Goal: Communication & Community: Answer question/provide support

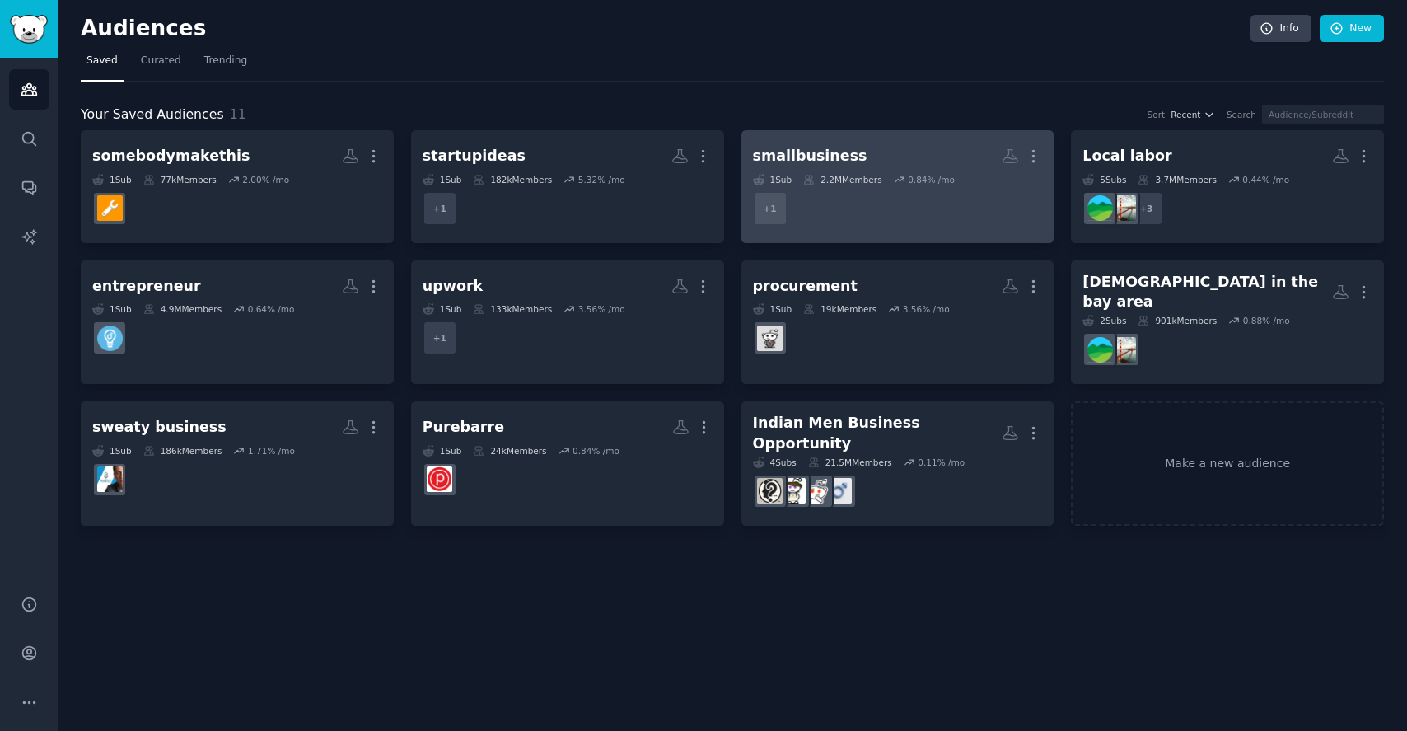
click at [845, 190] on dd "r/smallbusiness + 1" at bounding box center [898, 208] width 290 height 46
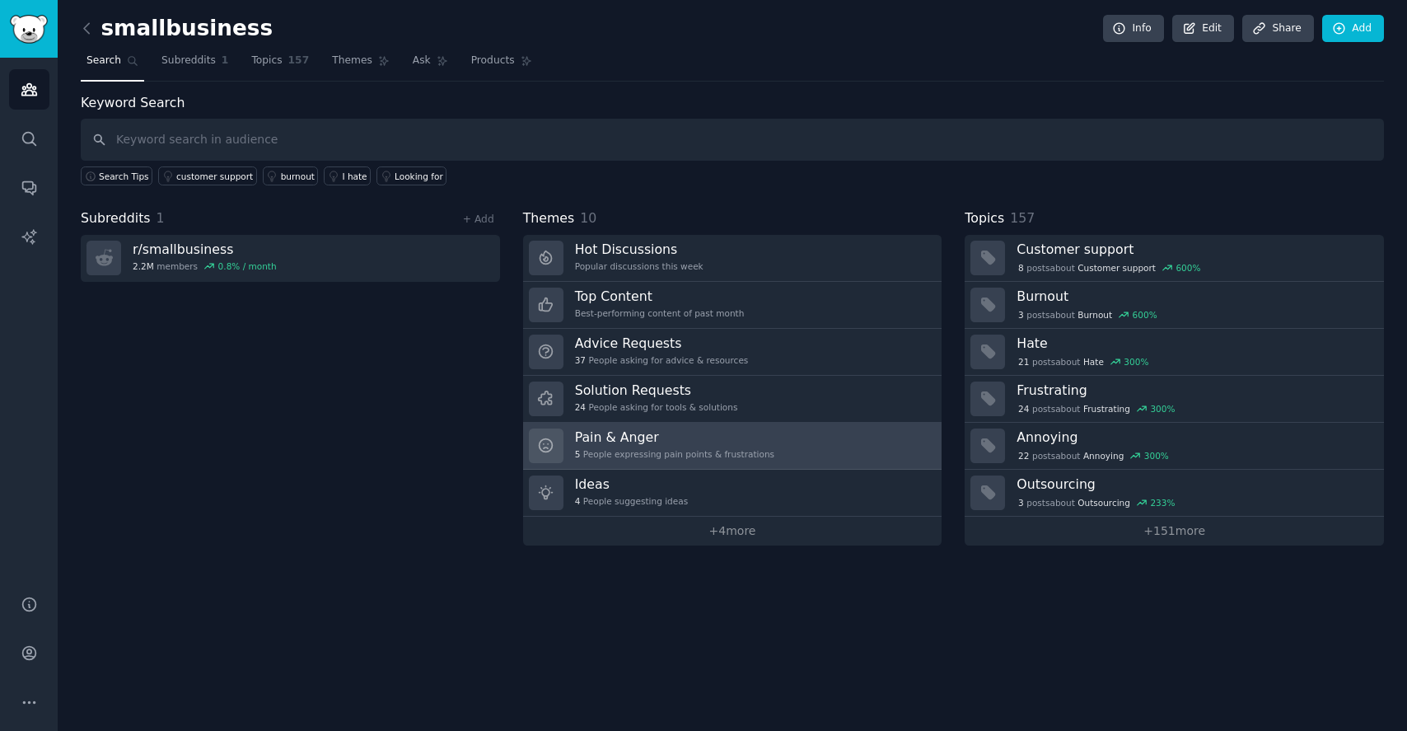
click at [606, 430] on h3 "Pain & Anger" at bounding box center [674, 436] width 199 height 17
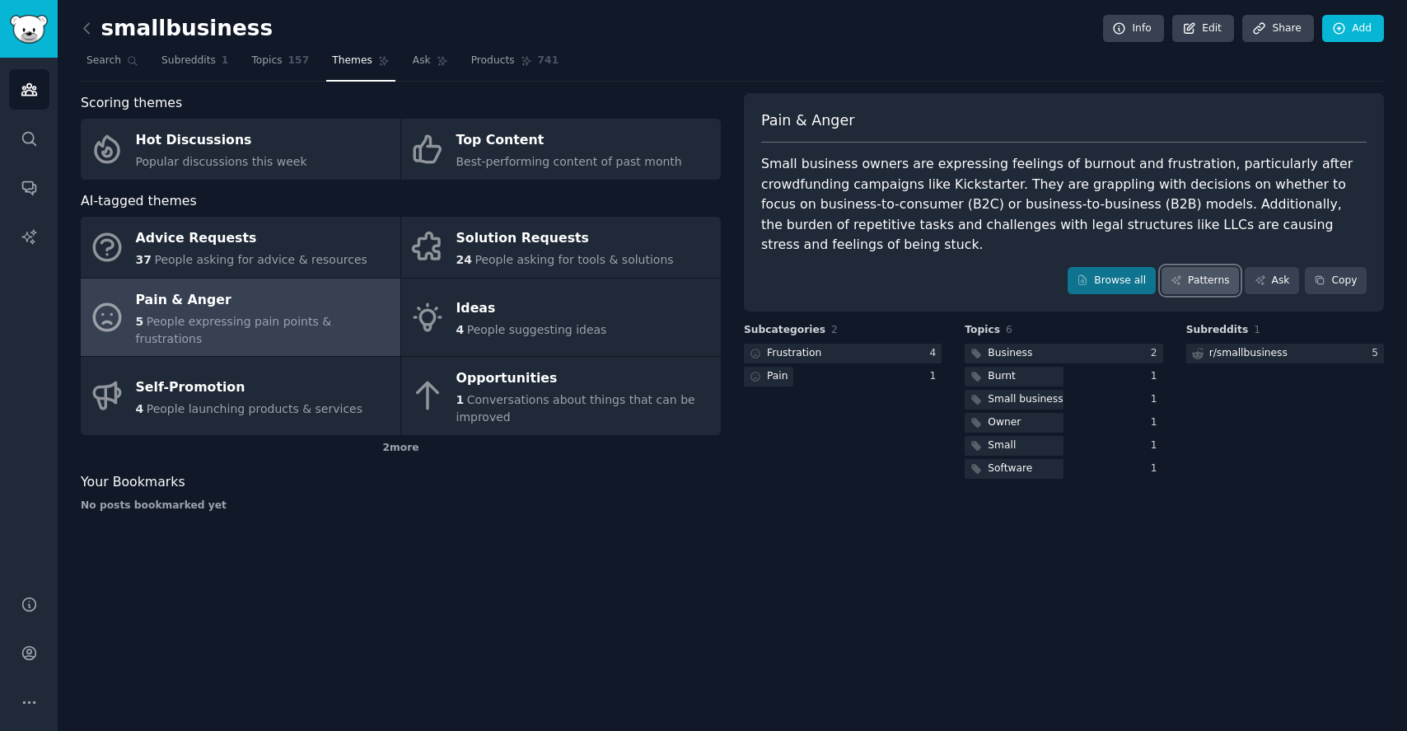
click at [1211, 284] on link "Patterns" at bounding box center [1200, 281] width 77 height 28
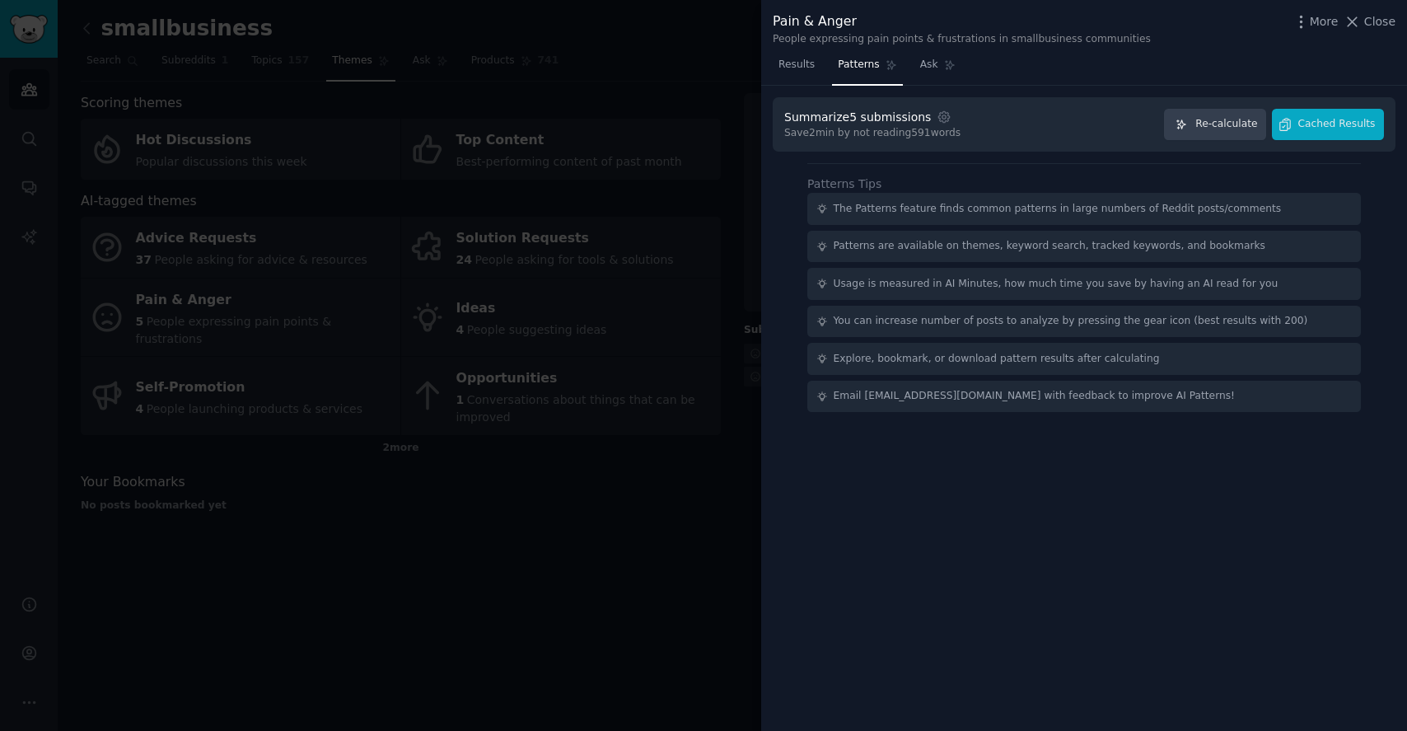
click at [1229, 140] on div "Summarize 5 submissions Settings Save 2 min by not reading 591 words Re-calcula…" at bounding box center [1084, 124] width 623 height 55
click at [1229, 129] on span "Re-calculate" at bounding box center [1227, 124] width 62 height 15
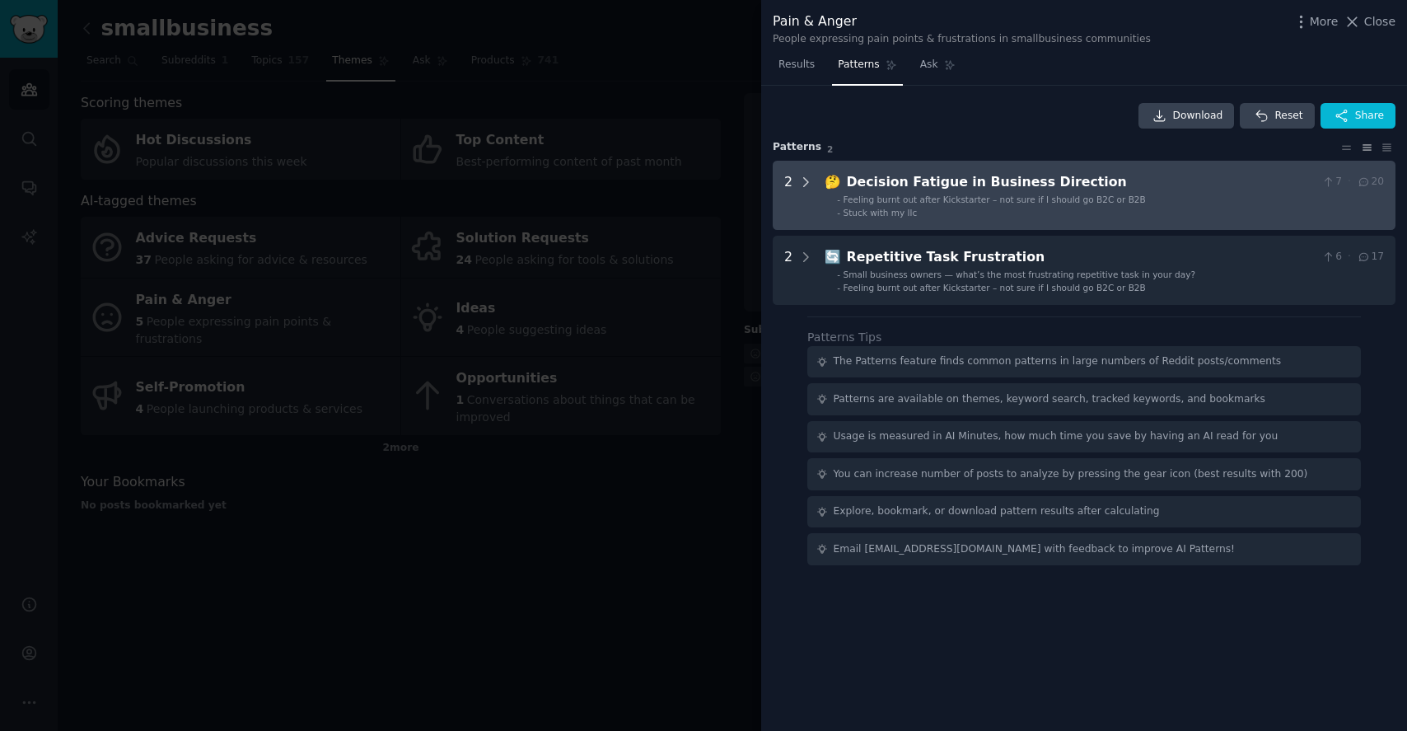
click at [806, 182] on icon at bounding box center [806, 182] width 4 height 8
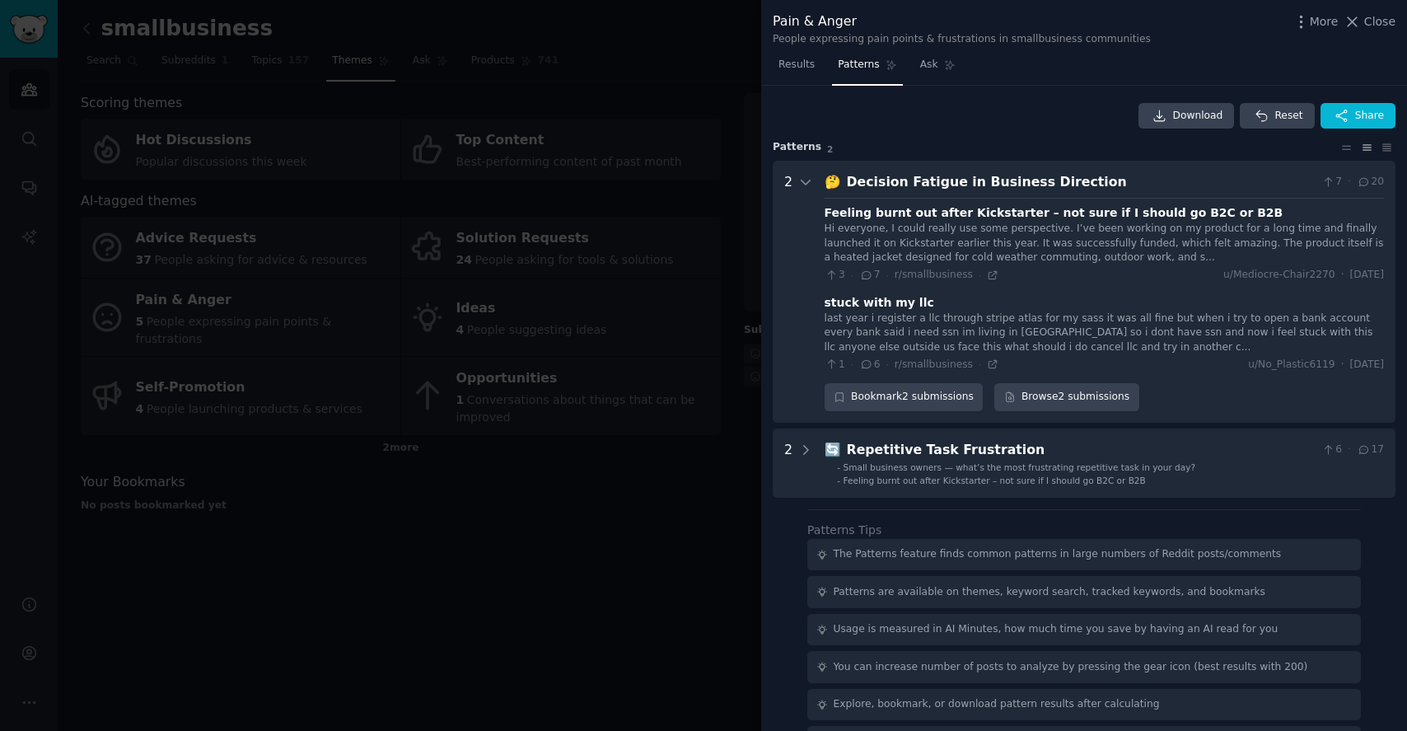
scroll to position [44, 0]
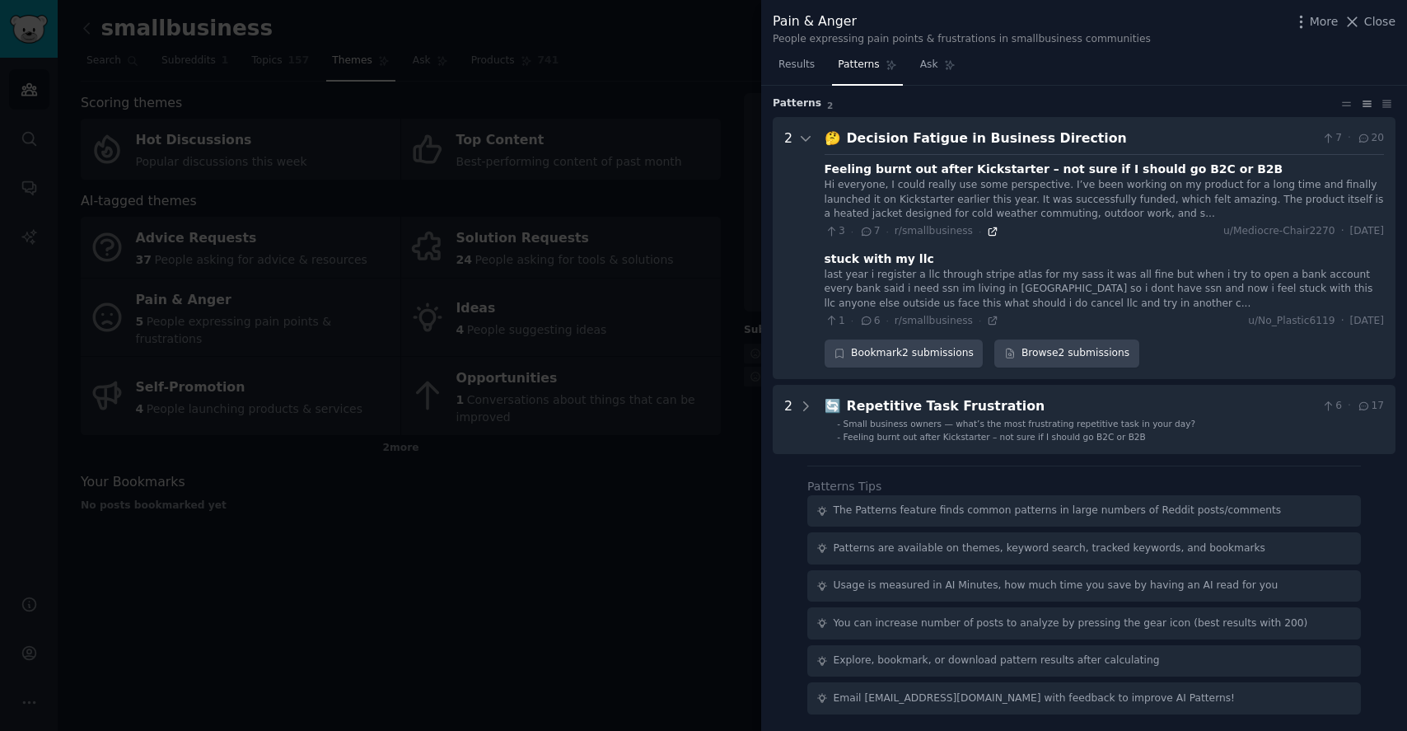
click at [987, 236] on icon at bounding box center [993, 232] width 12 height 12
click at [789, 68] on span "Results" at bounding box center [797, 65] width 36 height 15
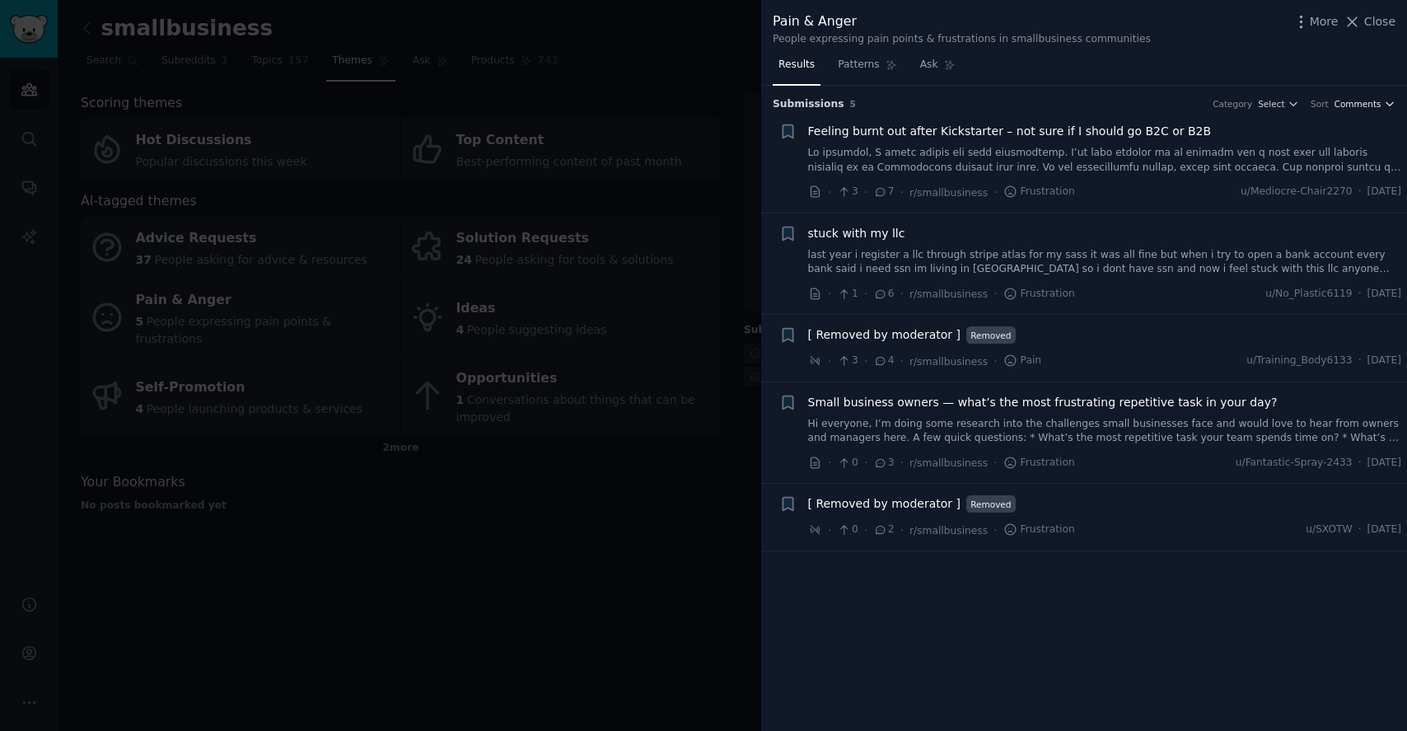
click at [1370, 100] on span "Comments" at bounding box center [1358, 104] width 47 height 12
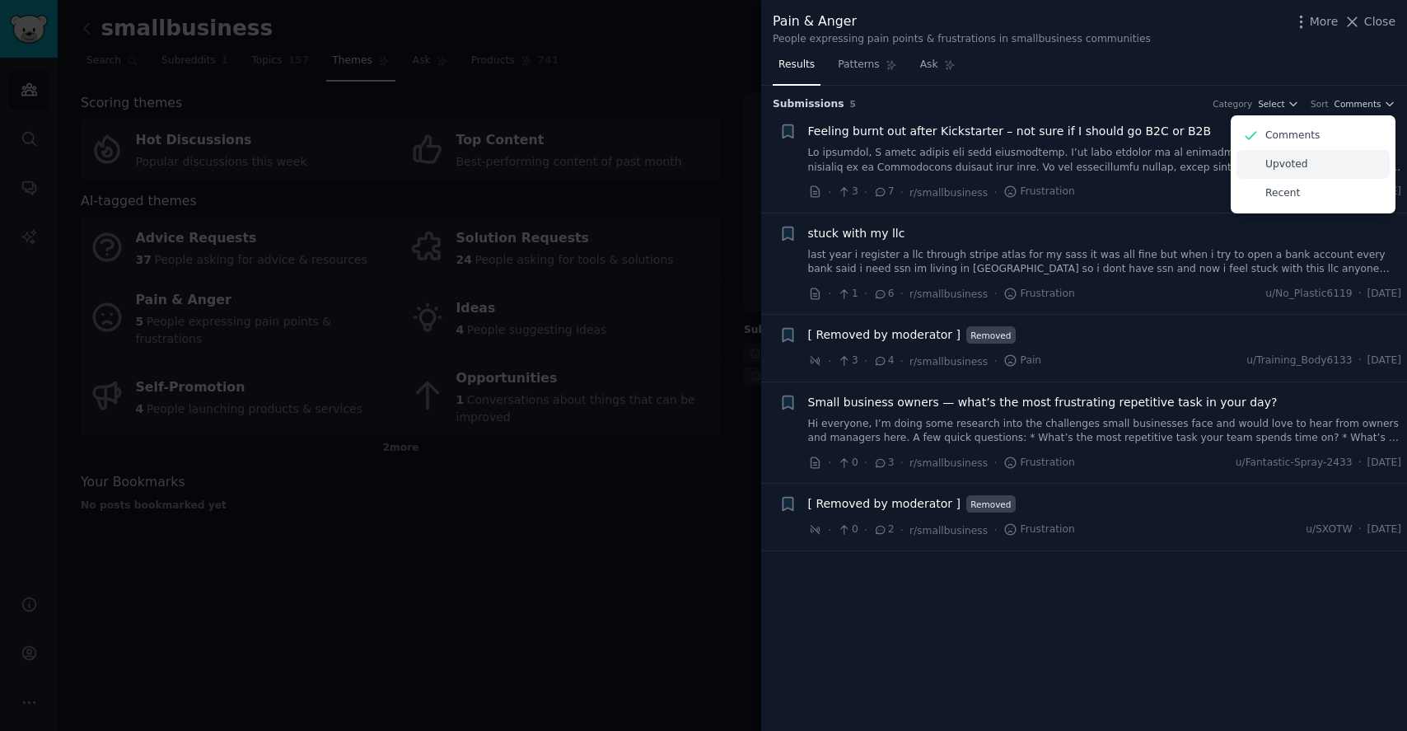
click at [1282, 167] on p "Upvoted" at bounding box center [1287, 164] width 43 height 15
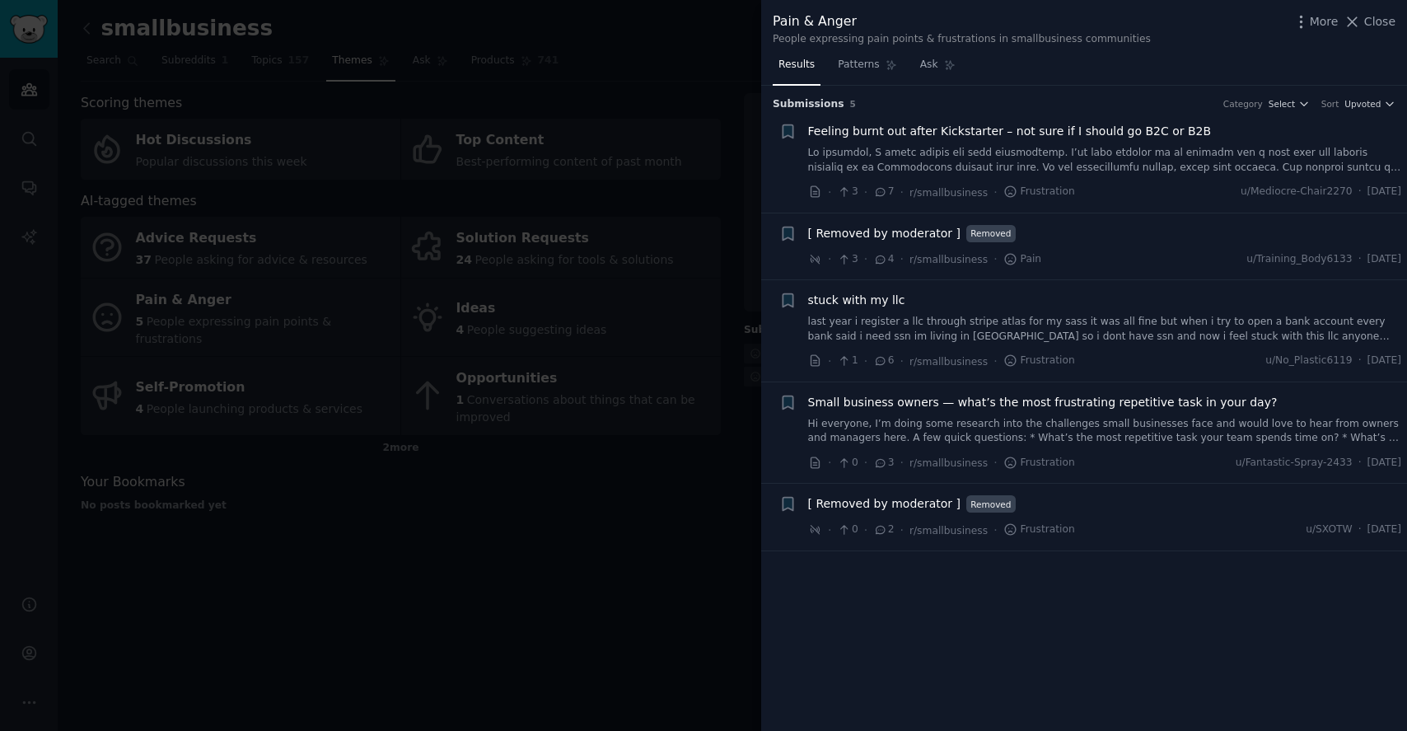
click at [1259, 97] on h3 "Submission s 5 Category Select Sort Upvoted" at bounding box center [1084, 104] width 623 height 15
click at [1289, 99] on span "Select" at bounding box center [1282, 104] width 26 height 12
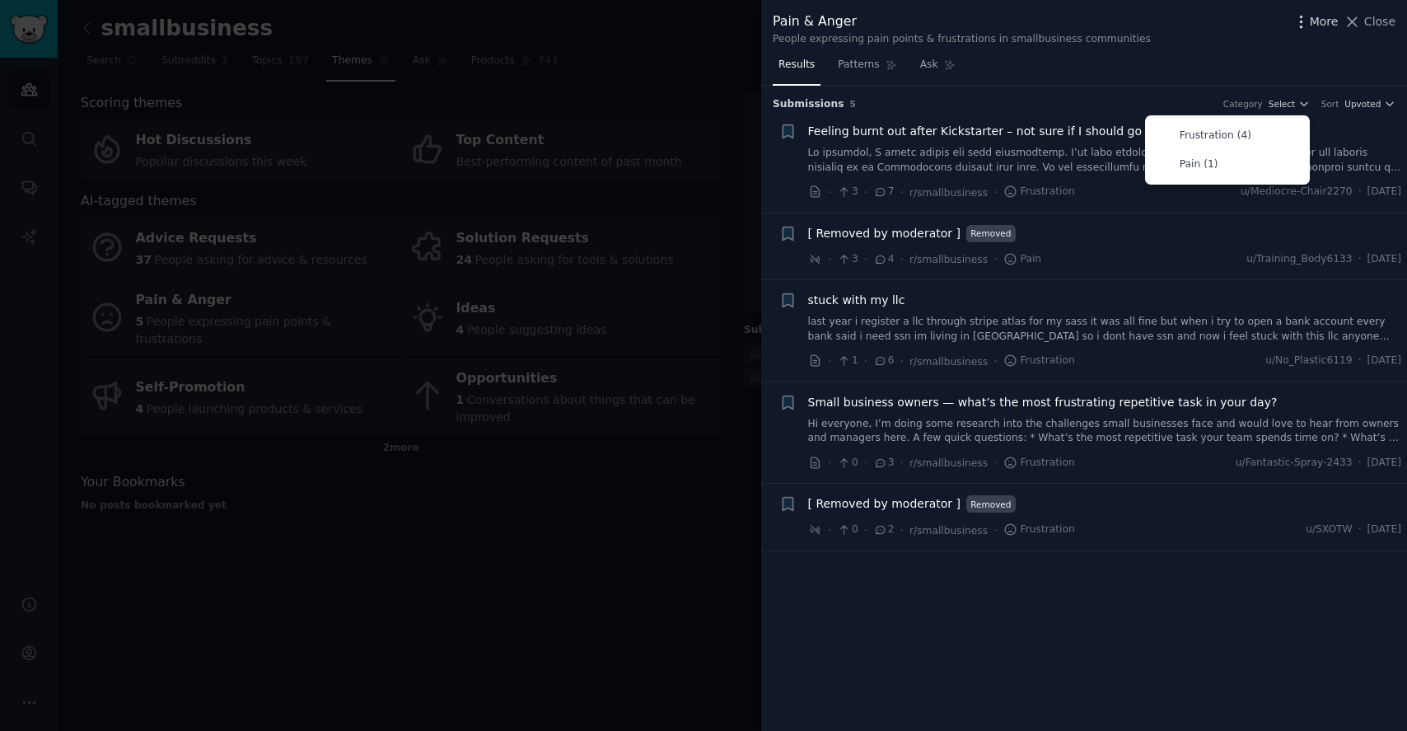
click at [1313, 19] on span "More" at bounding box center [1324, 21] width 29 height 17
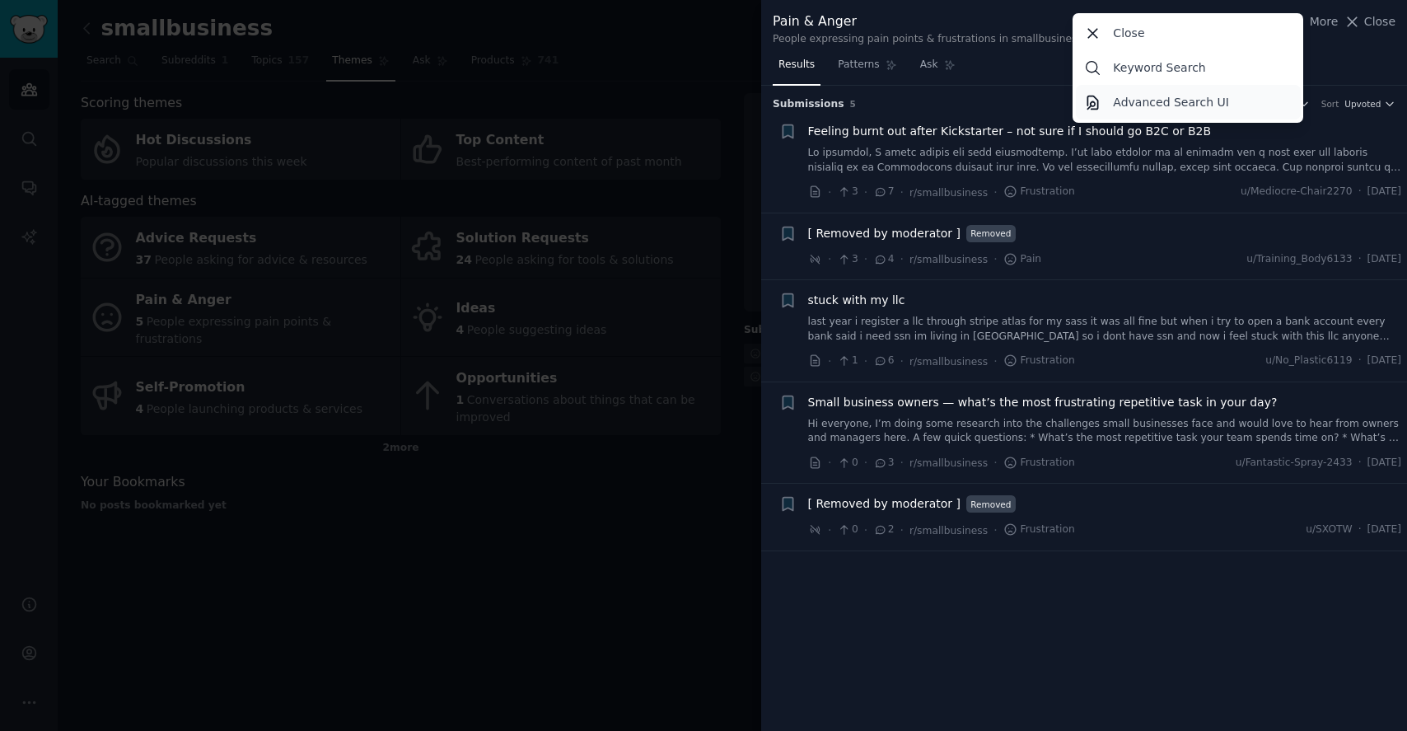
click at [1192, 105] on p "Advanced Search UI" at bounding box center [1171, 102] width 116 height 17
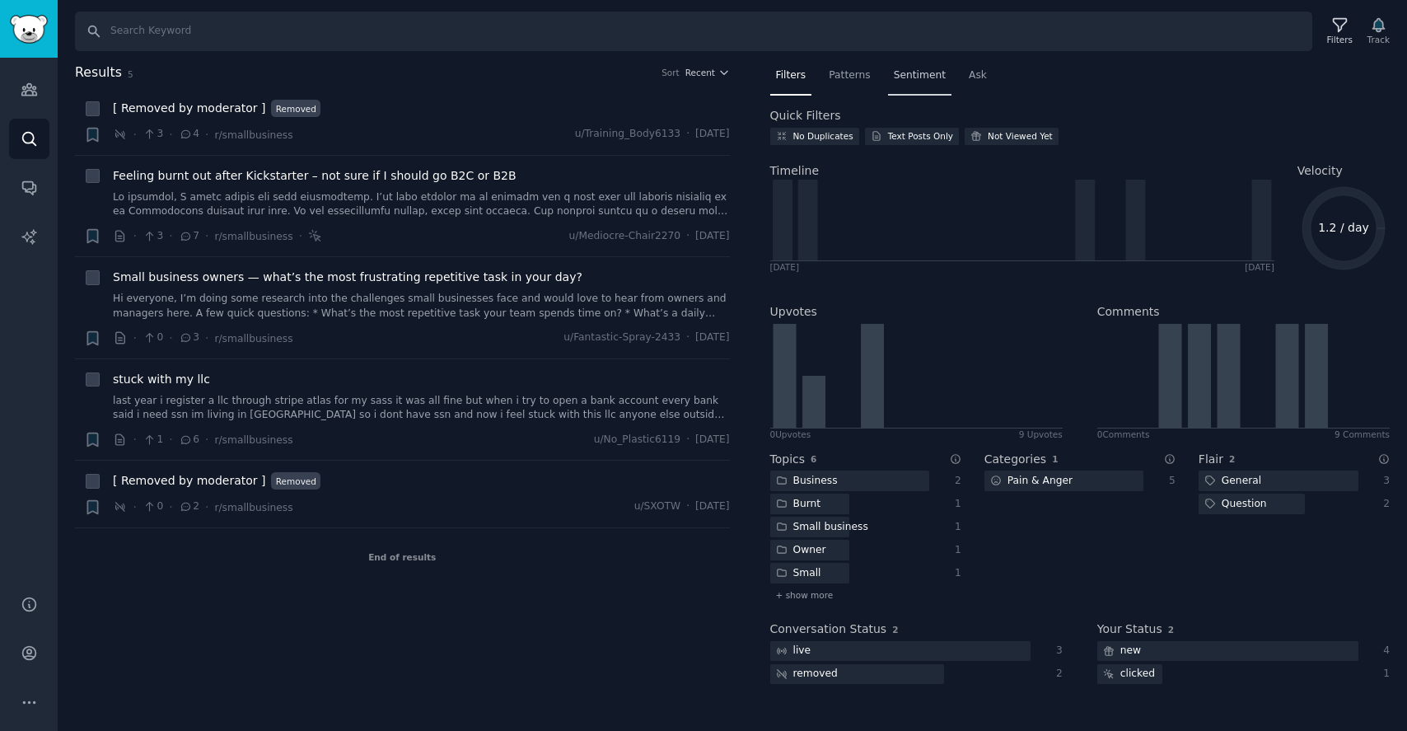
click at [929, 70] on span "Sentiment" at bounding box center [920, 75] width 52 height 15
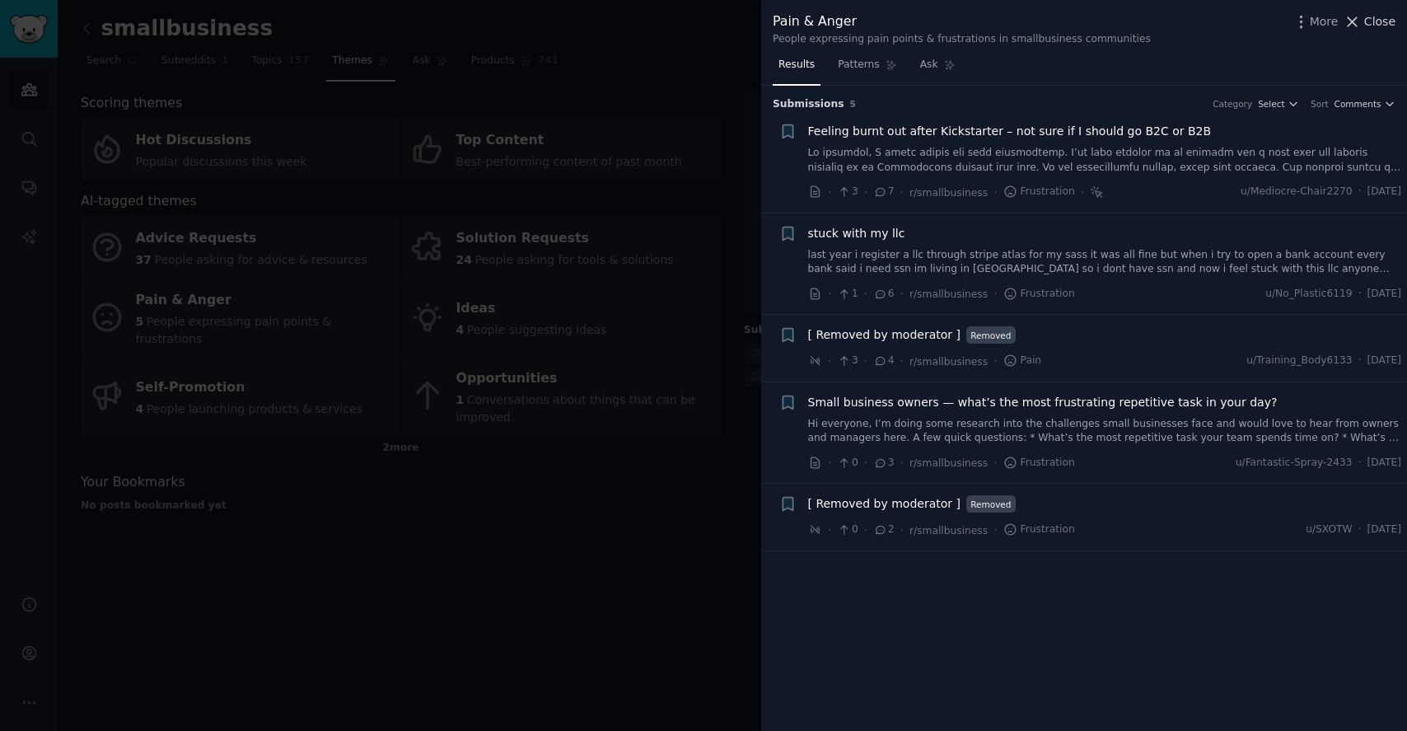
click at [1387, 20] on span "Close" at bounding box center [1380, 21] width 31 height 17
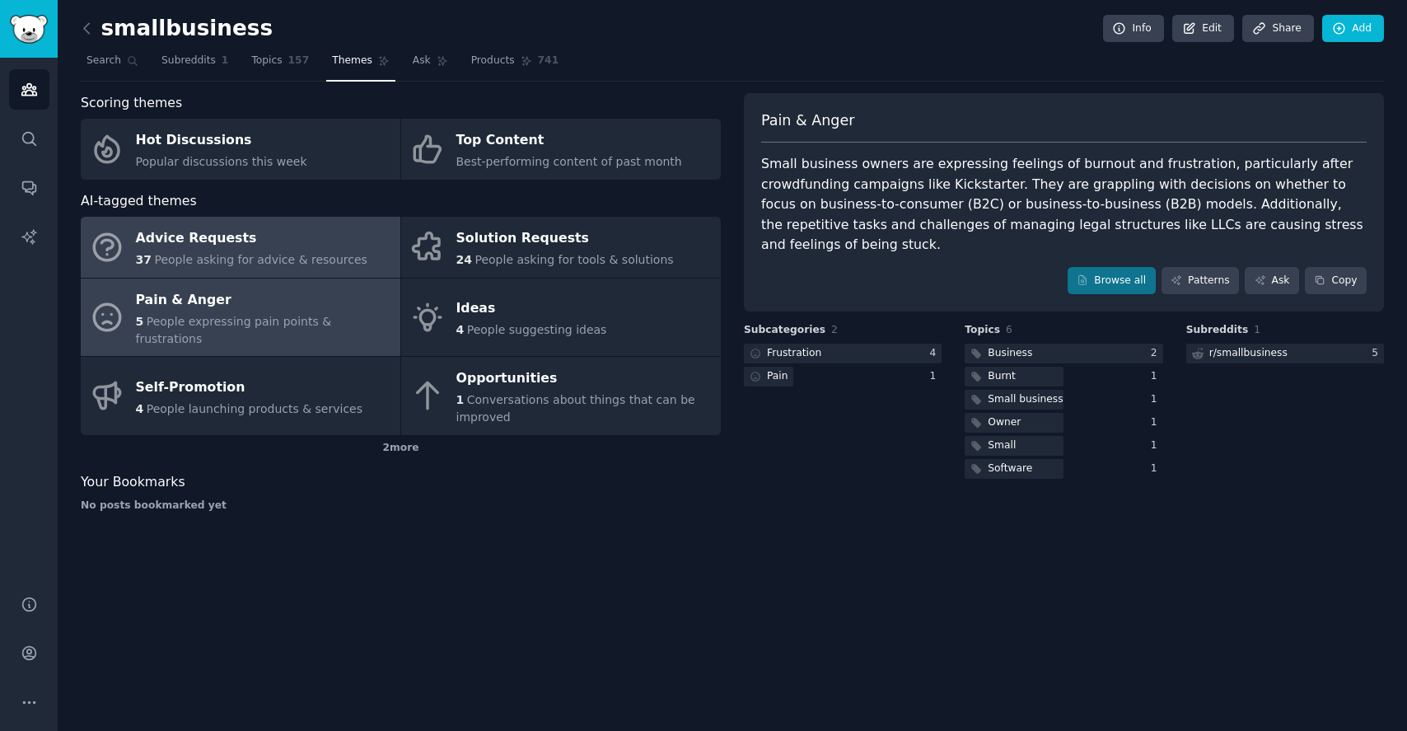
click at [236, 244] on div "Advice Requests" at bounding box center [252, 239] width 232 height 26
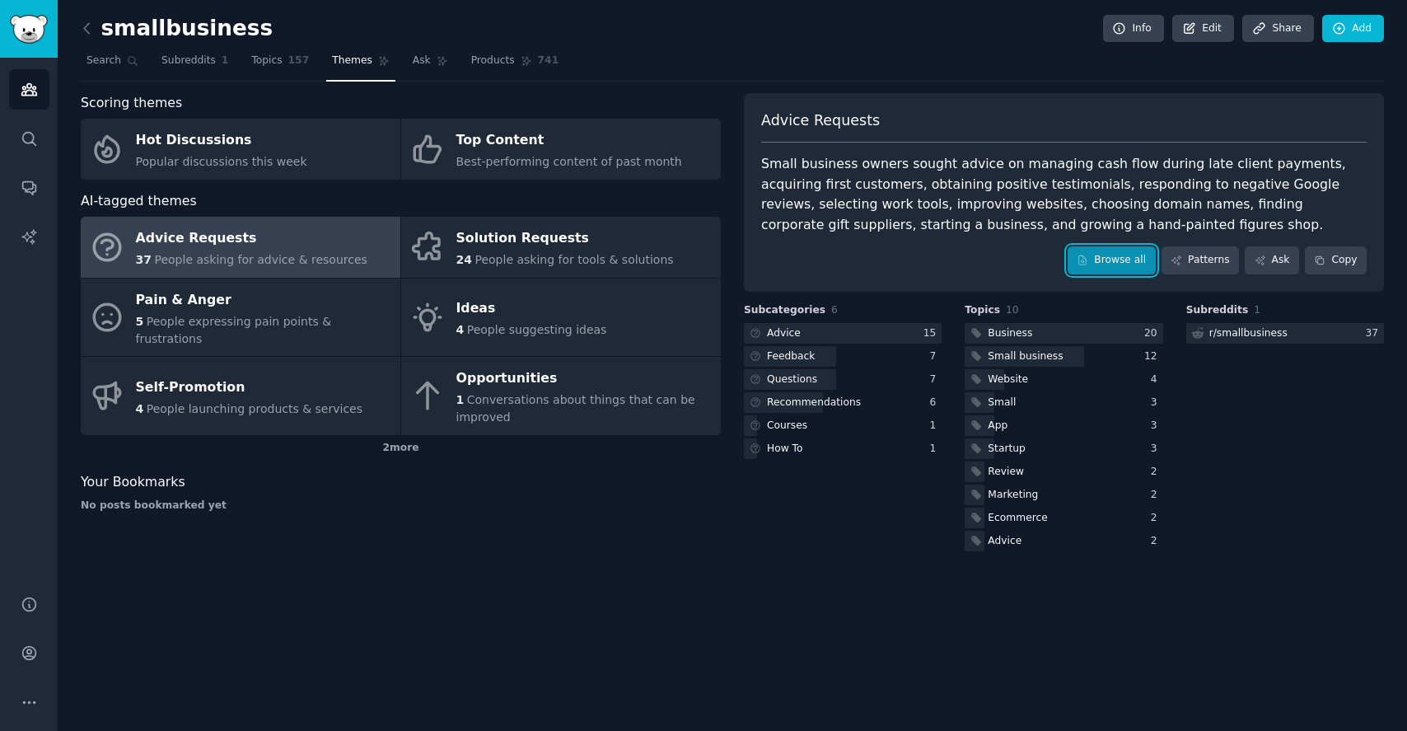
click at [1083, 271] on link "Browse all" at bounding box center [1112, 260] width 88 height 28
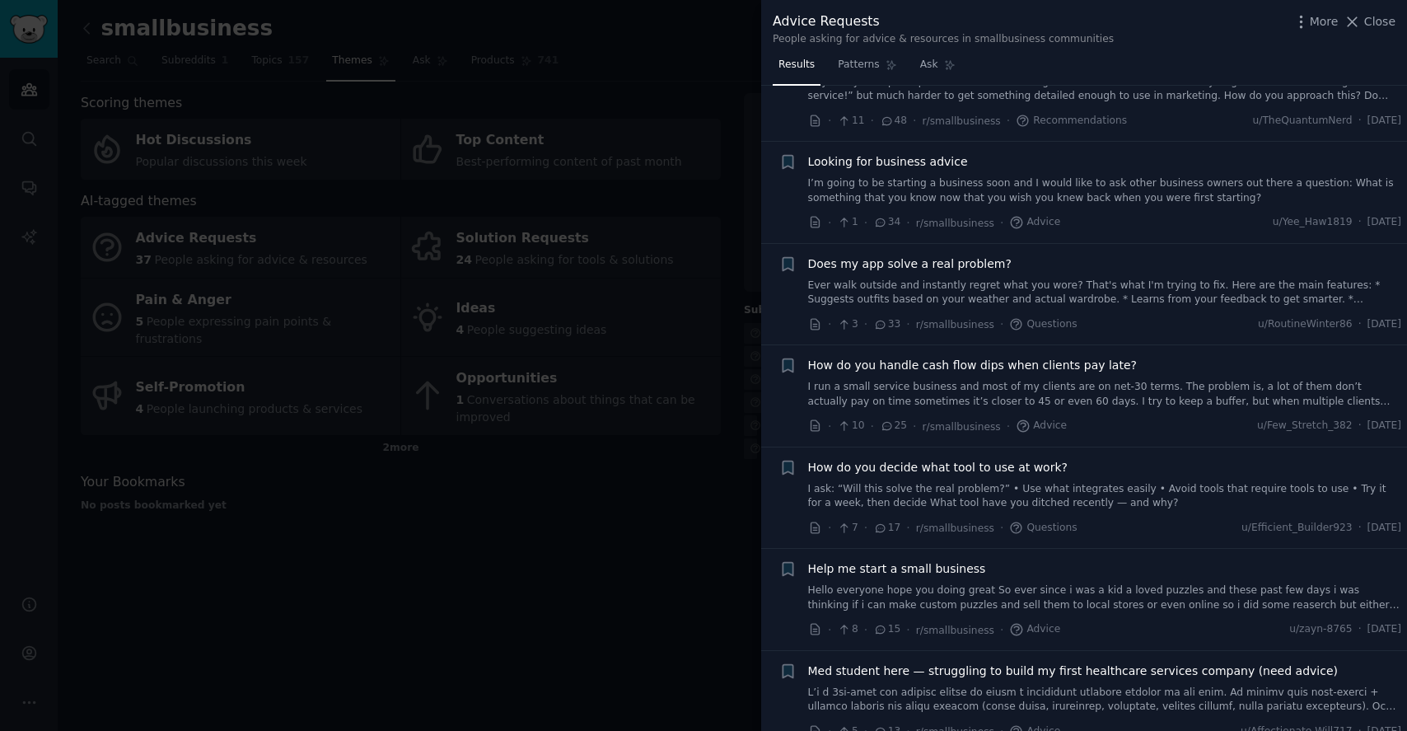
scroll to position [180, 0]
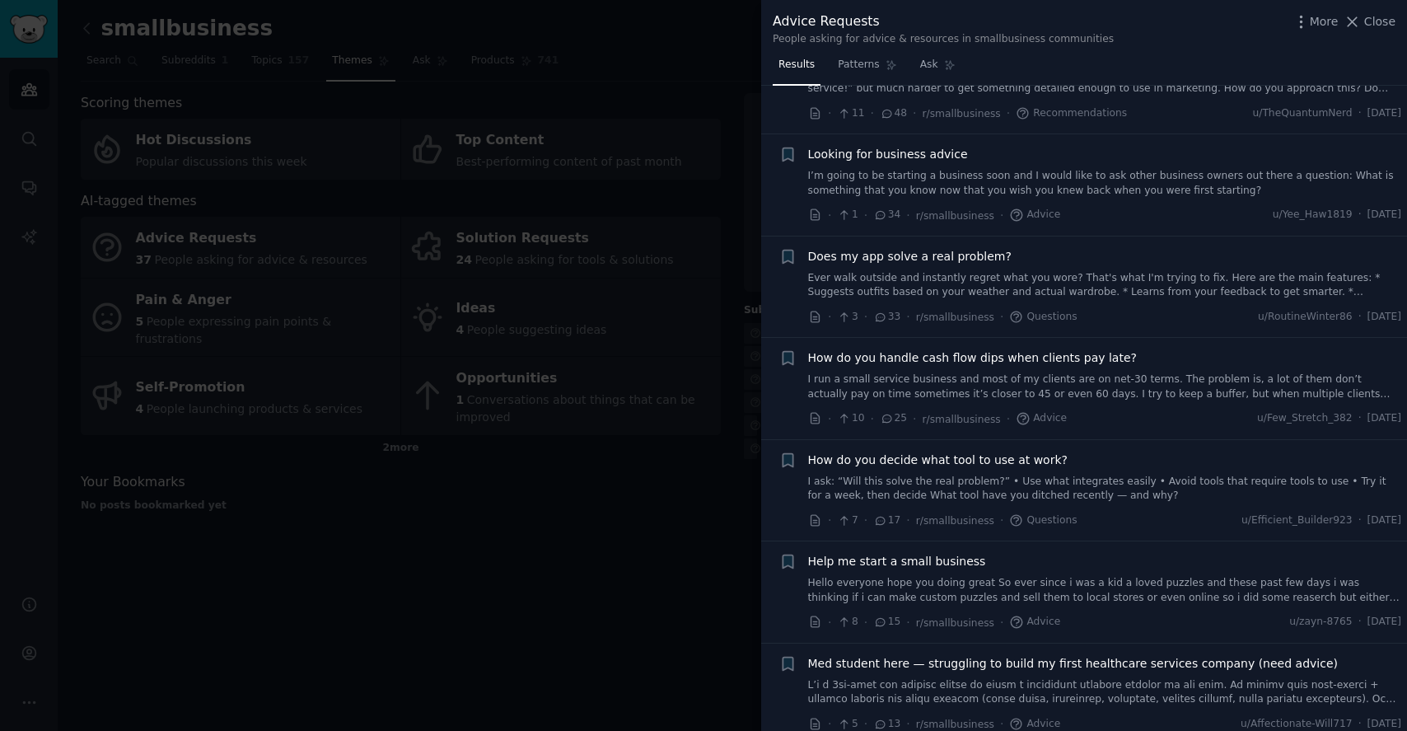
click at [874, 149] on span "Looking for business advice" at bounding box center [888, 154] width 160 height 17
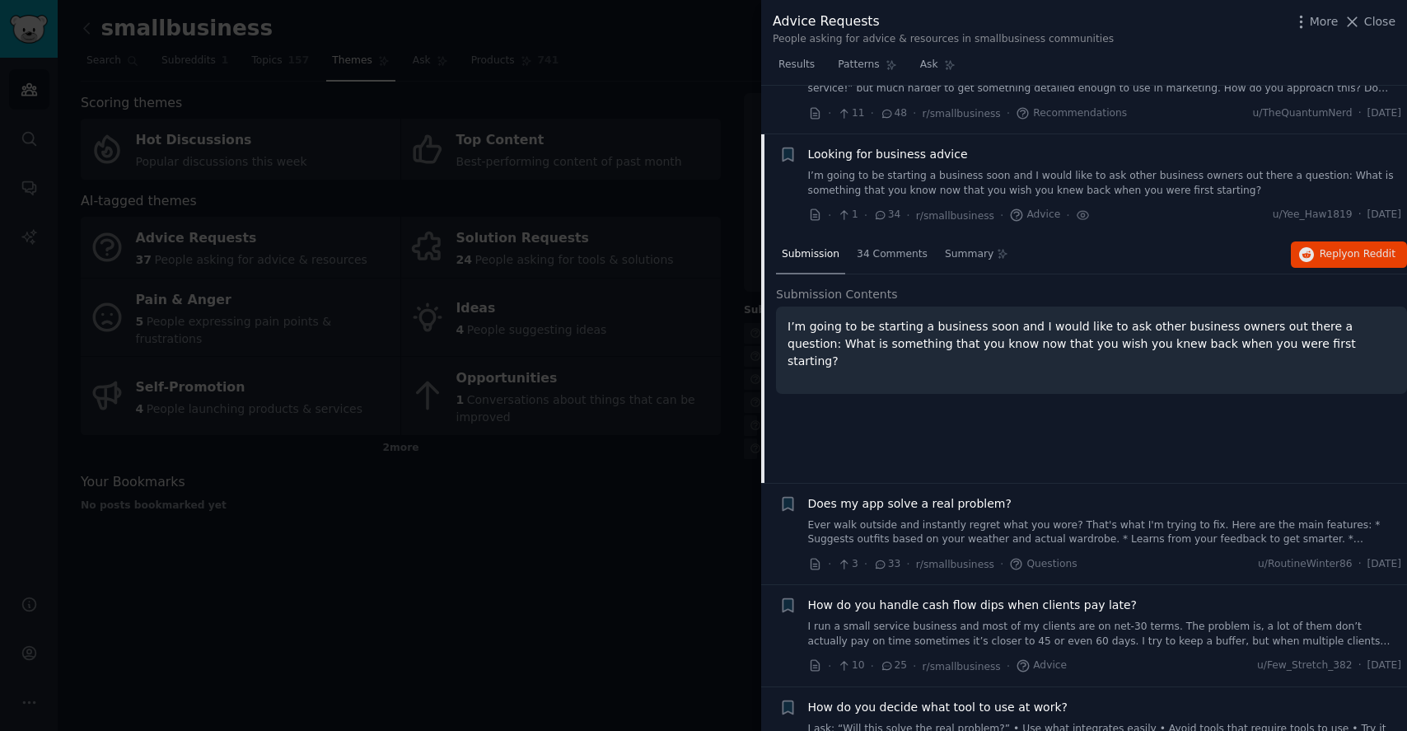
scroll to position [230, 0]
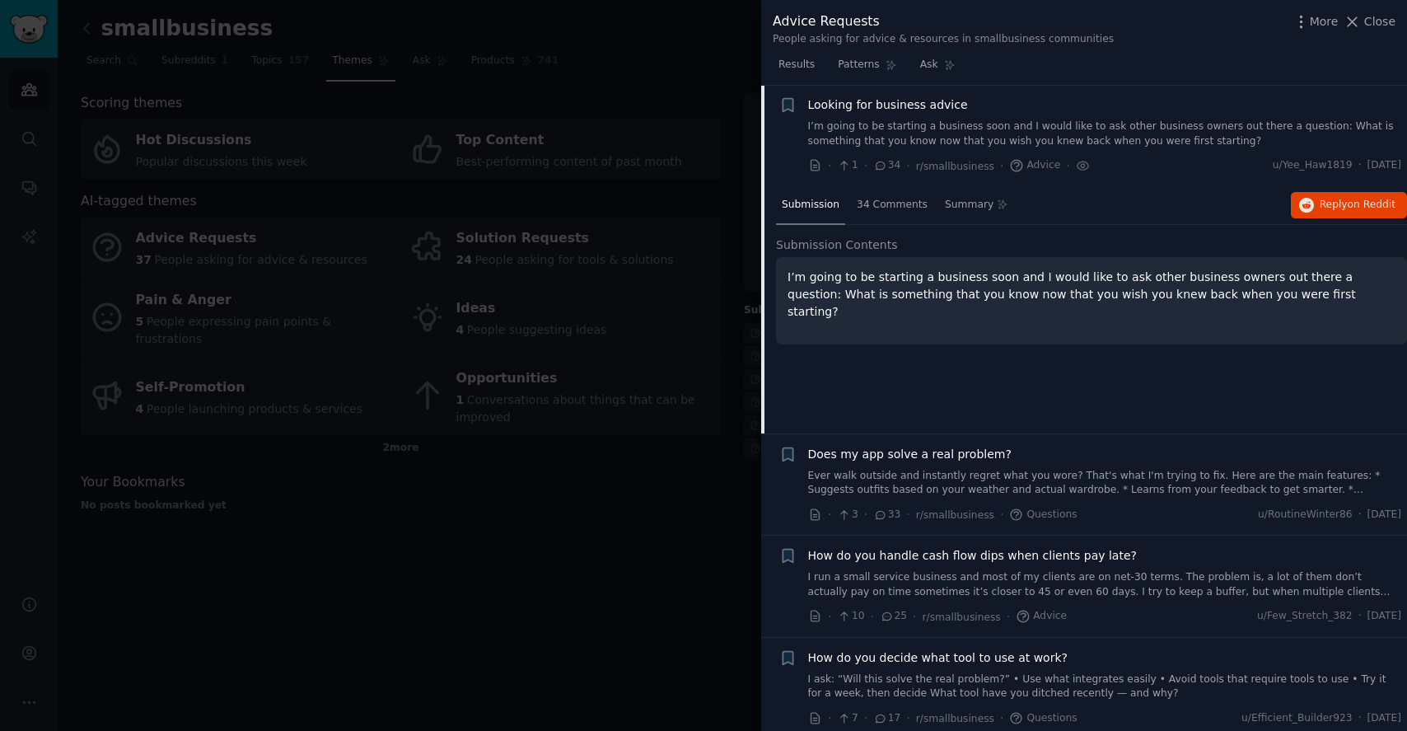
click at [1079, 133] on link "I’m going to be starting a business soon and I would like to ask other business…" at bounding box center [1105, 133] width 594 height 29
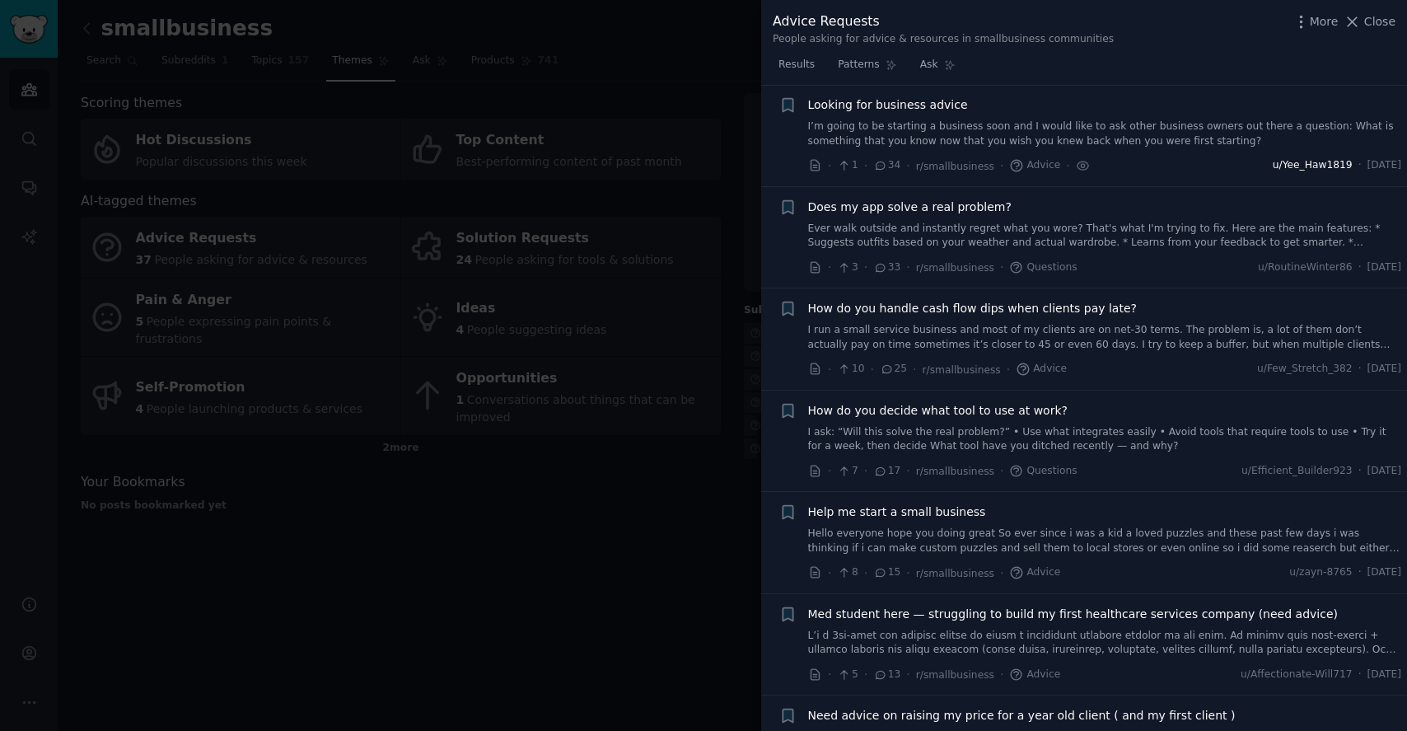
click at [1304, 166] on span "u/Yee_Haw1819" at bounding box center [1313, 165] width 80 height 15
click at [892, 104] on span "Looking for business advice" at bounding box center [888, 104] width 160 height 17
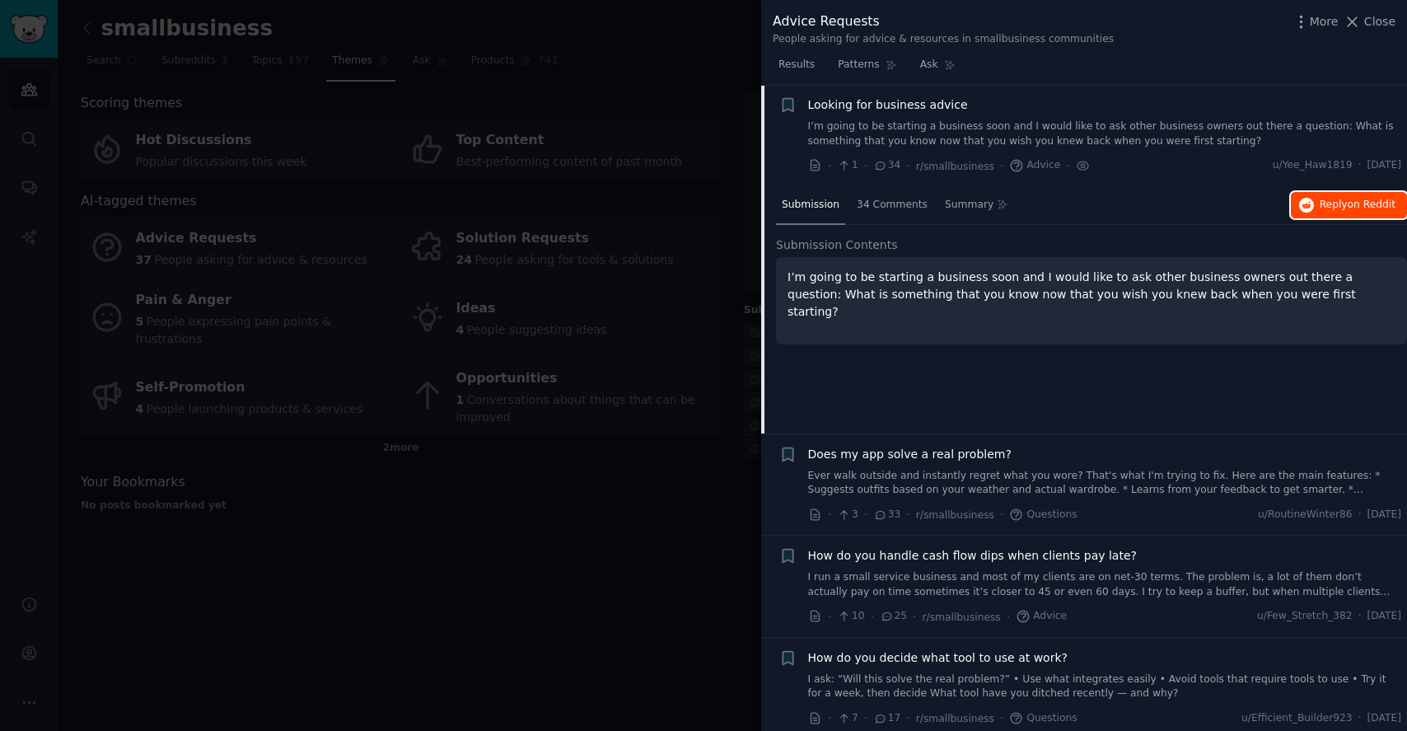
click at [1368, 212] on button "Reply on Reddit" at bounding box center [1349, 205] width 116 height 26
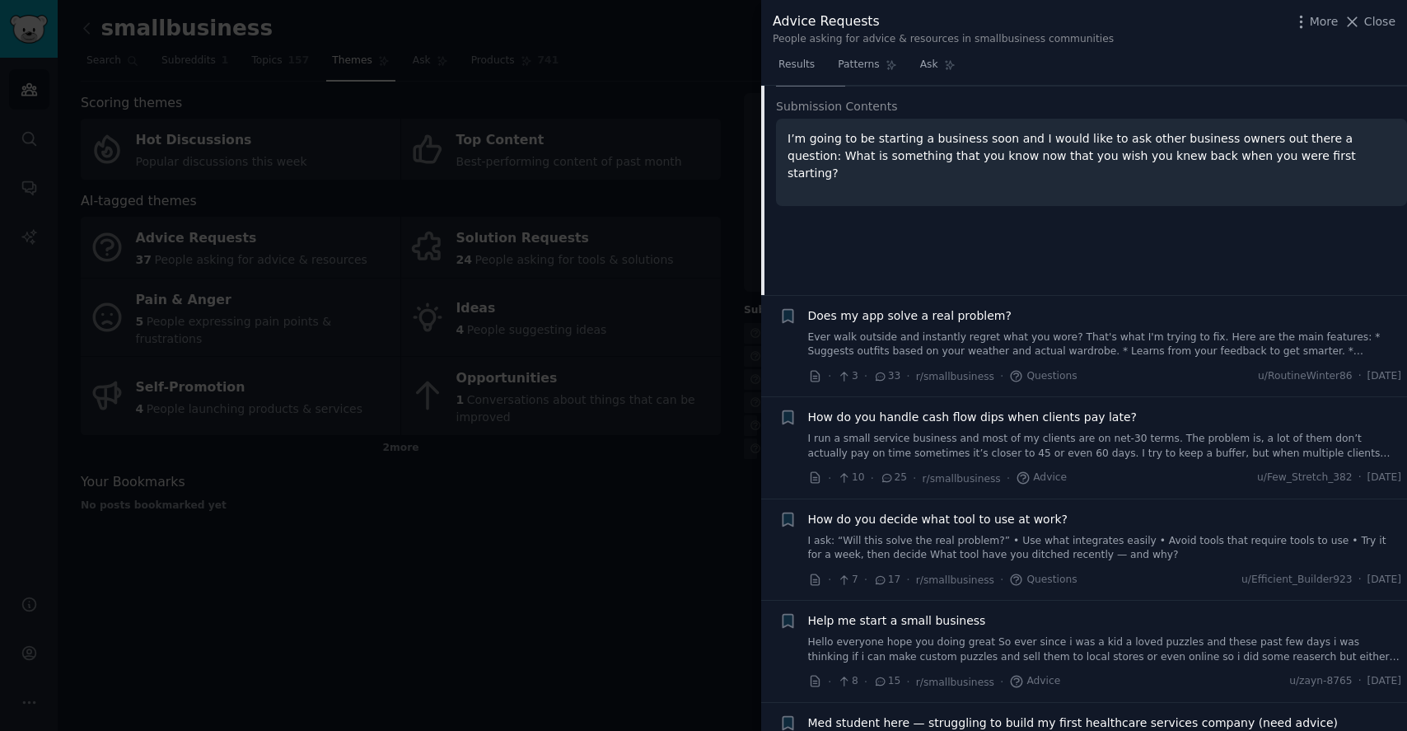
scroll to position [372, 0]
click at [884, 346] on link "Ever walk outside and instantly regret what you wore? That's what I'm trying to…" at bounding box center [1105, 341] width 594 height 29
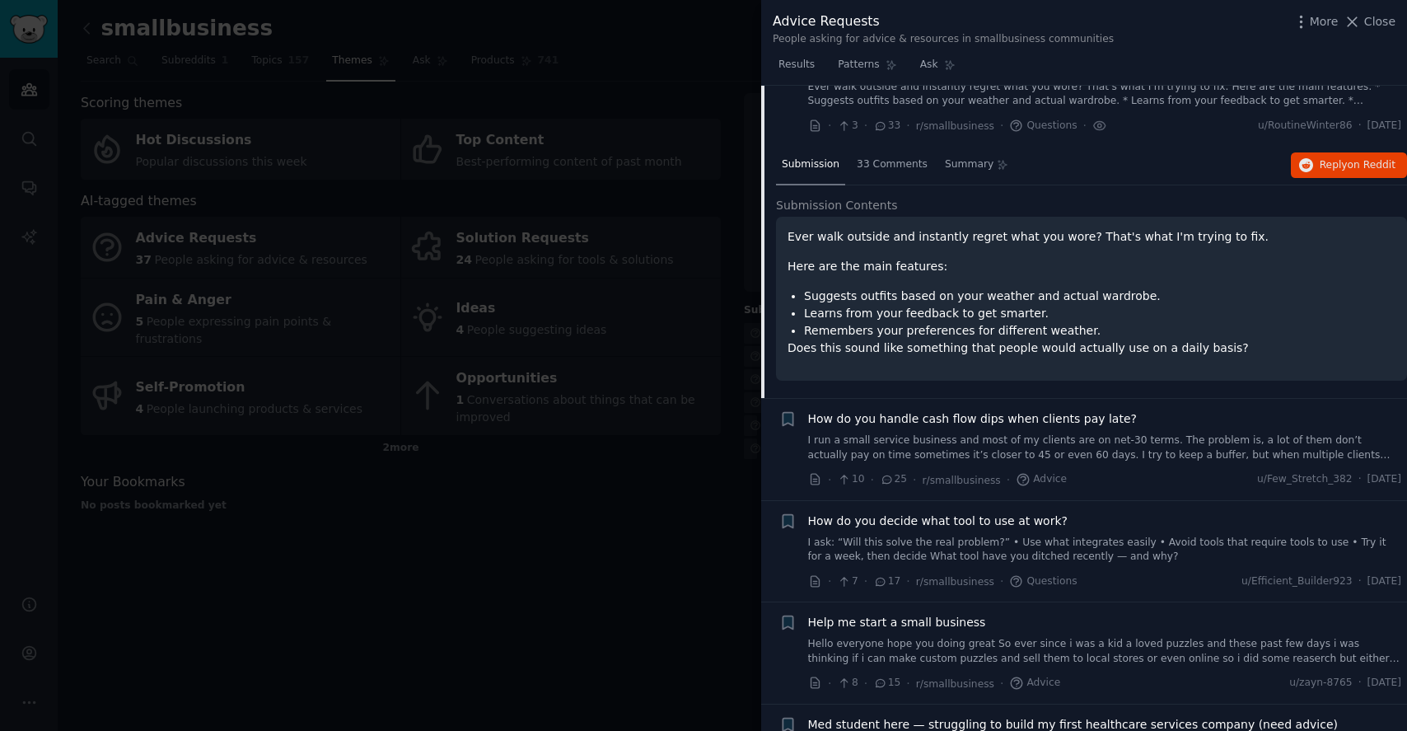
scroll to position [331, 0]
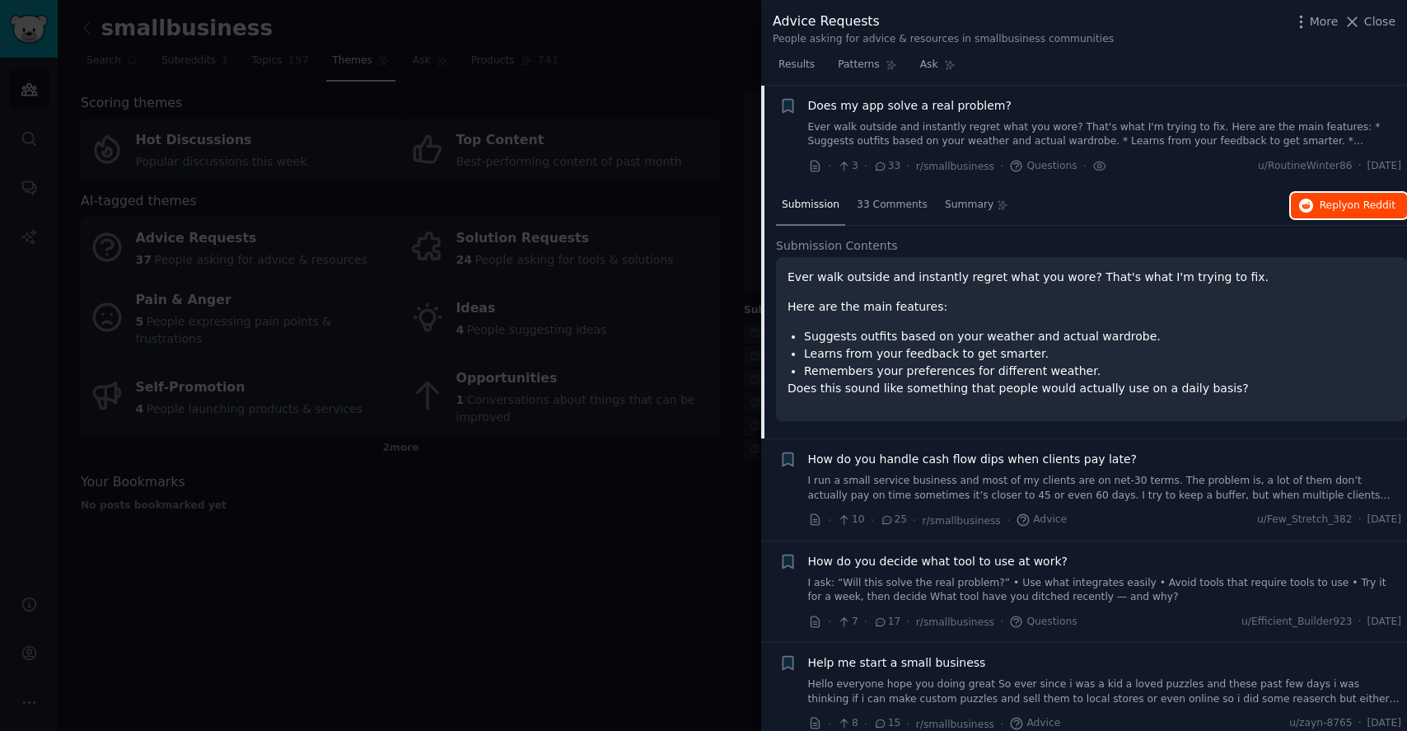
click at [1340, 217] on button "Reply on Reddit" at bounding box center [1349, 206] width 116 height 26
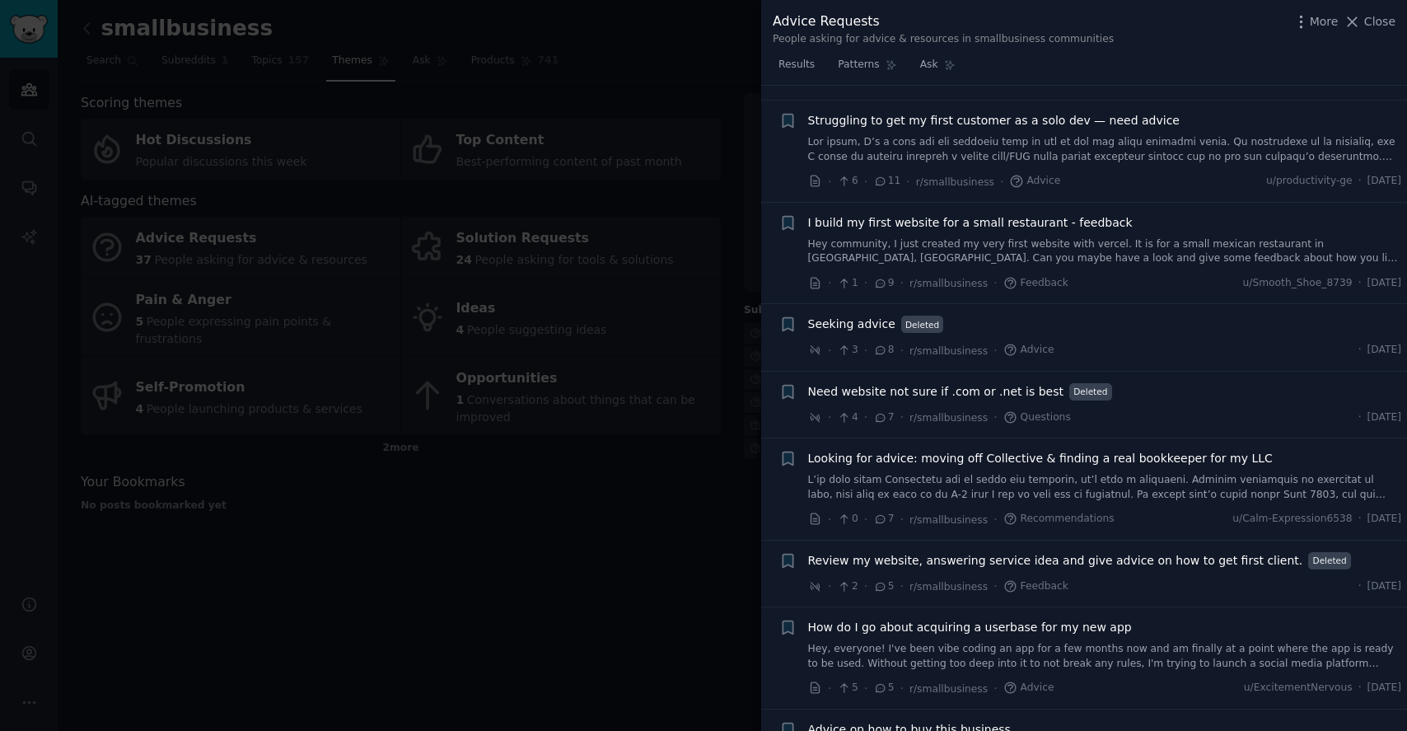
scroll to position [1285, 0]
